Goal: Task Accomplishment & Management: Manage account settings

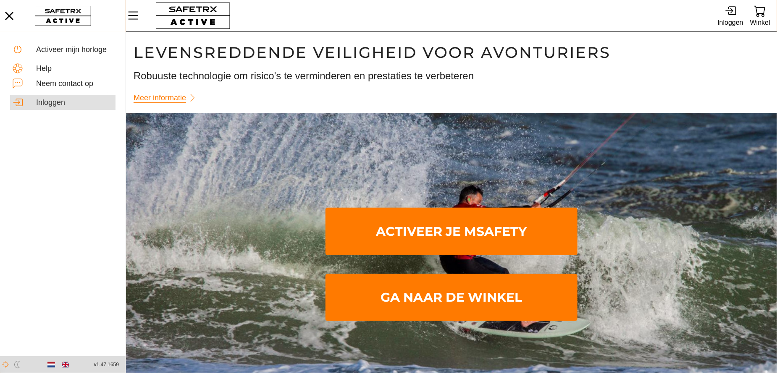
click at [45, 102] on div "Inloggen" at bounding box center [74, 102] width 77 height 9
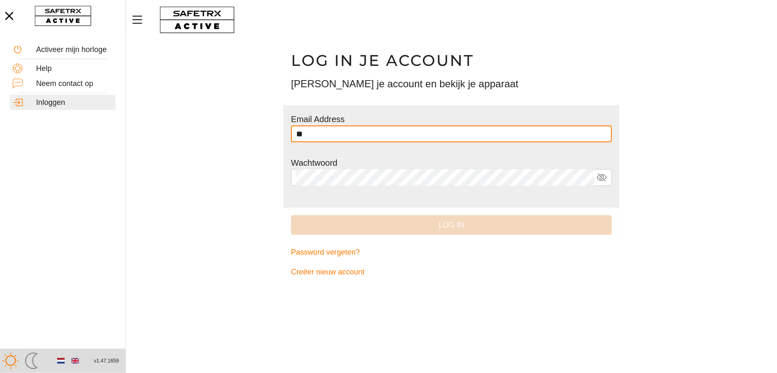
type input "**********"
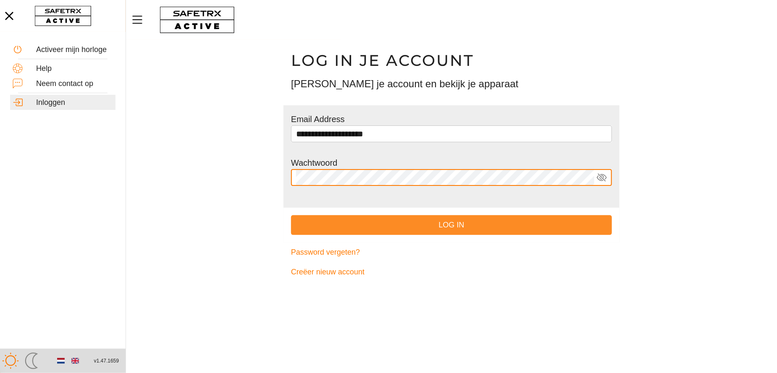
click at [454, 225] on span "Log in" at bounding box center [451, 225] width 307 height 13
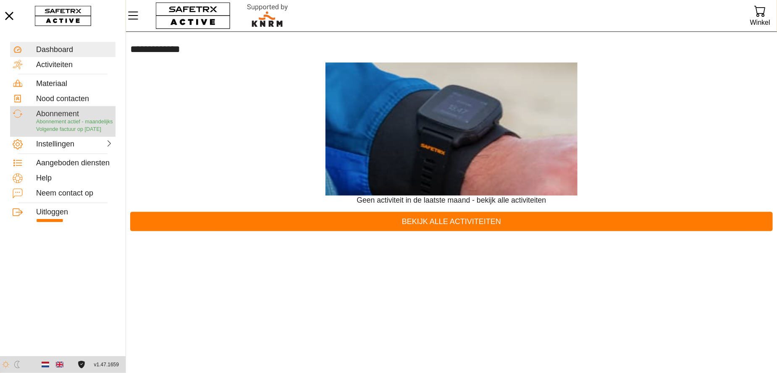
click at [65, 112] on div "Abonnement" at bounding box center [74, 114] width 77 height 9
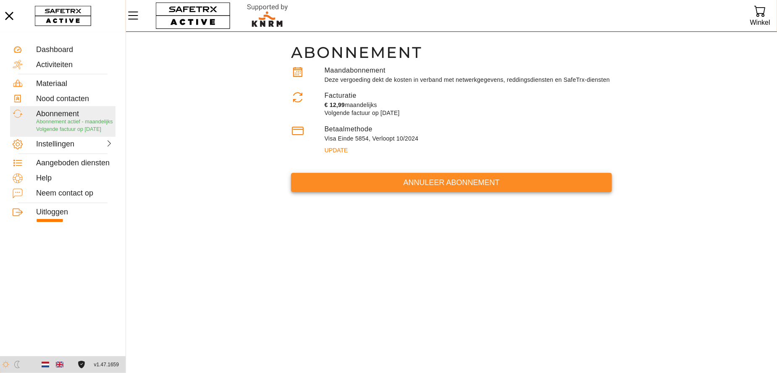
click at [446, 183] on span "Annuleer abonnement" at bounding box center [451, 182] width 307 height 13
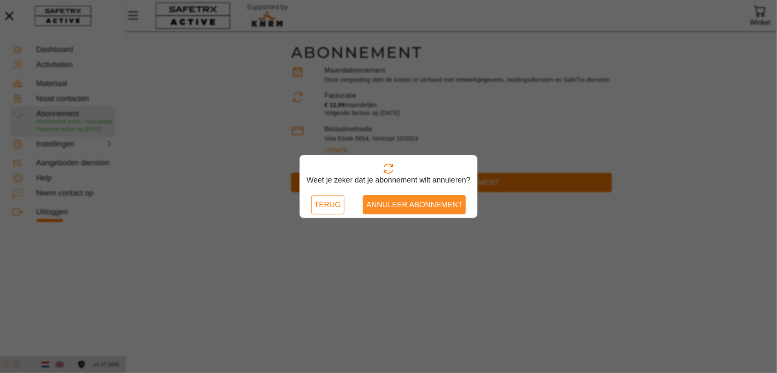
click at [432, 204] on span "Annuleer abonnement" at bounding box center [414, 205] width 96 height 13
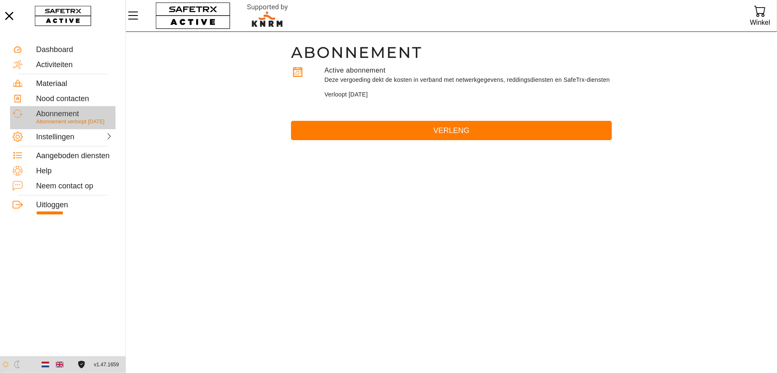
click at [73, 115] on div "Abonnement" at bounding box center [74, 114] width 77 height 9
click at [106, 140] on icon at bounding box center [109, 137] width 8 height 8
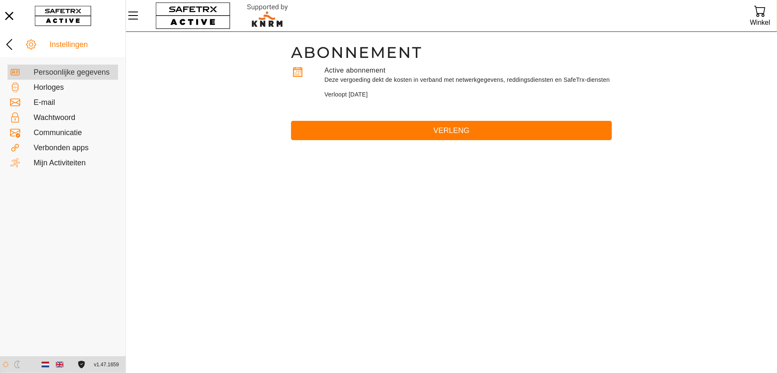
click at [87, 72] on div "Persoonlijke gegevens" at bounding box center [75, 72] width 82 height 9
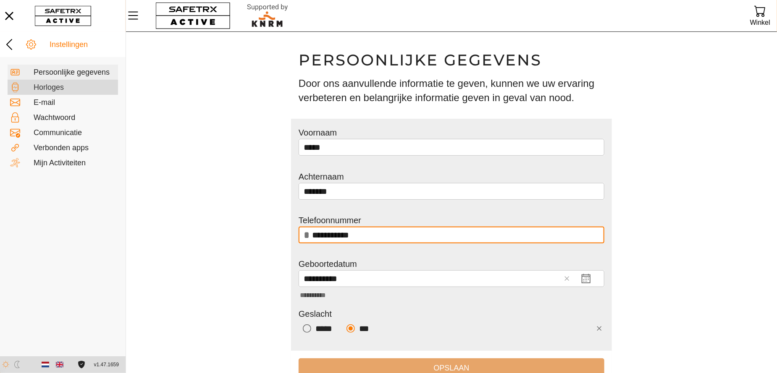
click at [42, 87] on div "Horloges" at bounding box center [75, 87] width 82 height 9
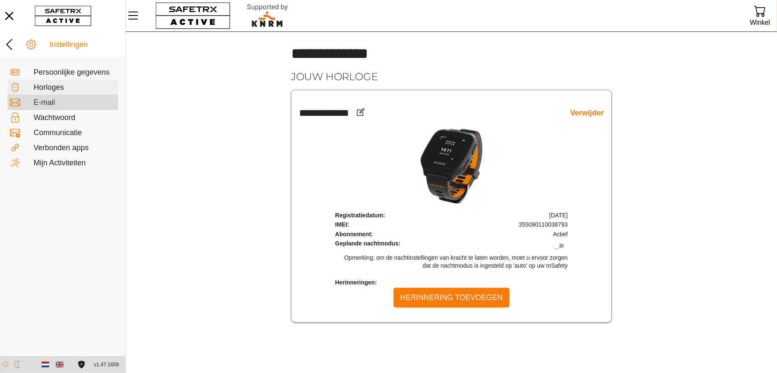
click at [44, 102] on div "E-mail" at bounding box center [75, 102] width 82 height 9
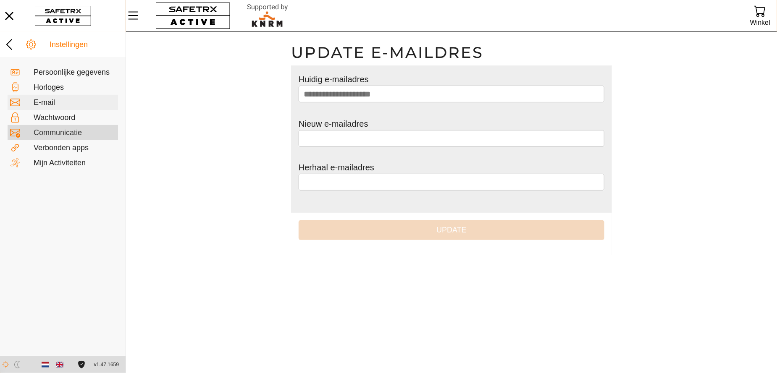
click at [41, 131] on div "Communicatie" at bounding box center [75, 132] width 82 height 9
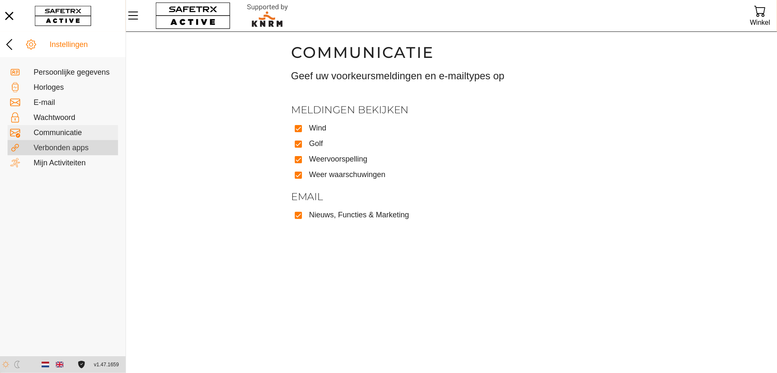
click at [41, 148] on div "Verbonden apps" at bounding box center [75, 148] width 82 height 9
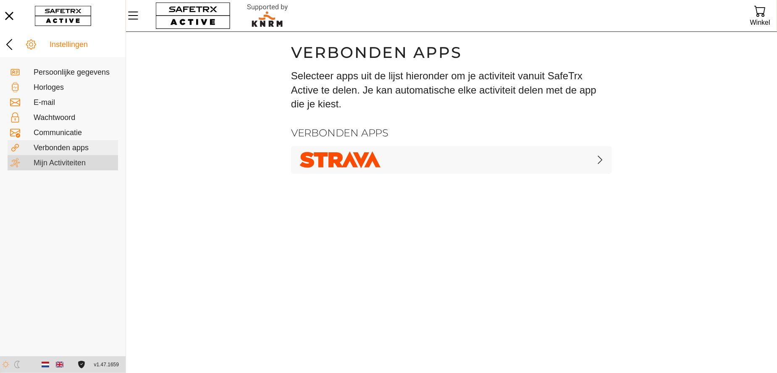
click at [42, 164] on div "Mijn Activiteiten" at bounding box center [75, 163] width 82 height 9
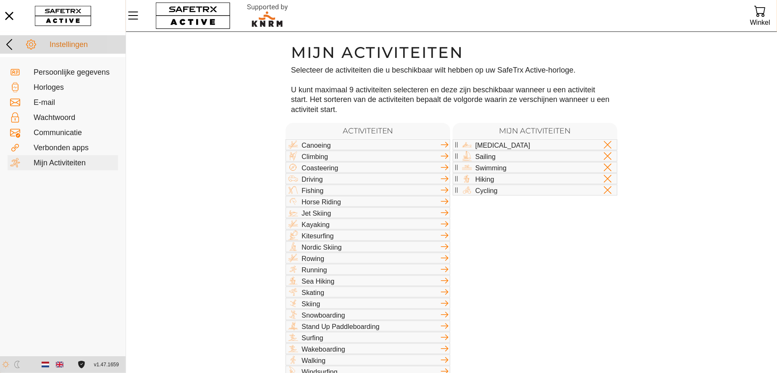
click at [64, 47] on div "Instellingen" at bounding box center [86, 44] width 73 height 9
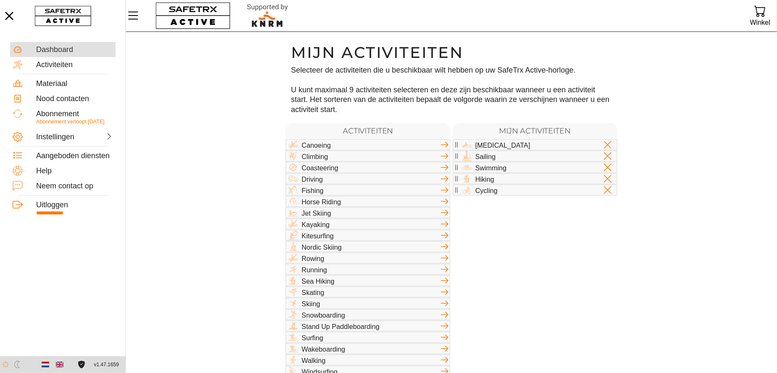
click at [68, 51] on div "Dashboard" at bounding box center [74, 49] width 77 height 9
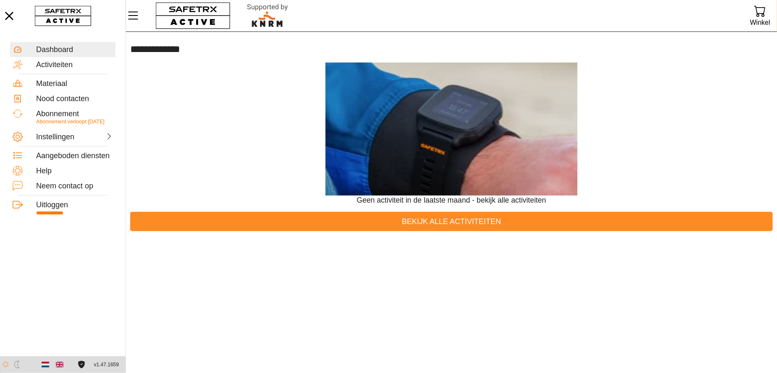
click at [408, 223] on span "Bekijk alle activiteiten" at bounding box center [451, 221] width 629 height 13
